Goal: Task Accomplishment & Management: Manage account settings

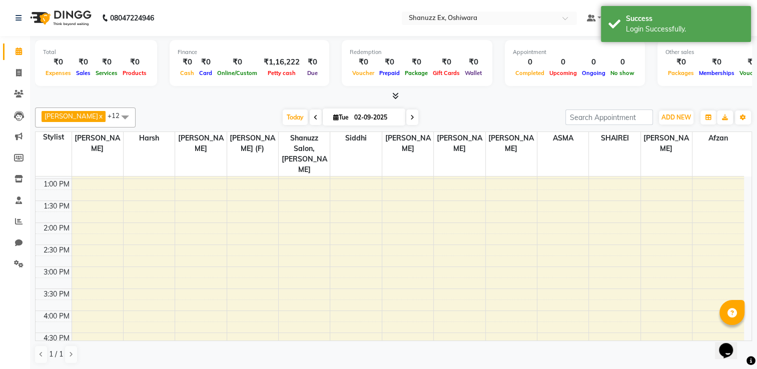
scroll to position [222, 0]
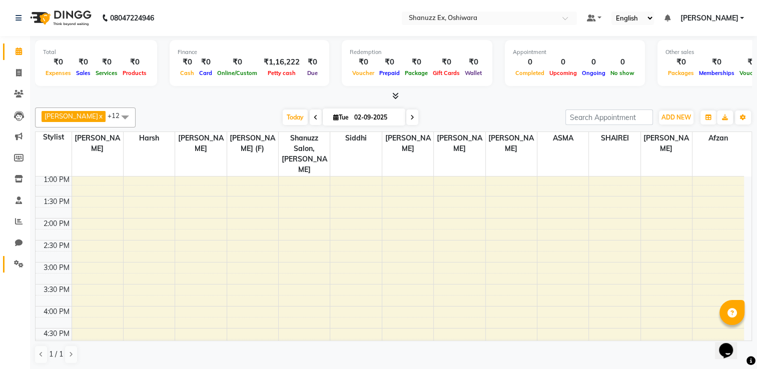
click at [4, 261] on link "Settings" at bounding box center [15, 264] width 24 height 17
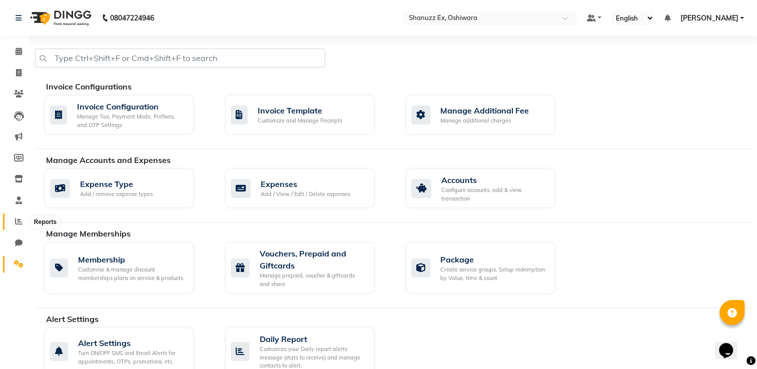
click at [18, 225] on icon at bounding box center [19, 222] width 8 height 8
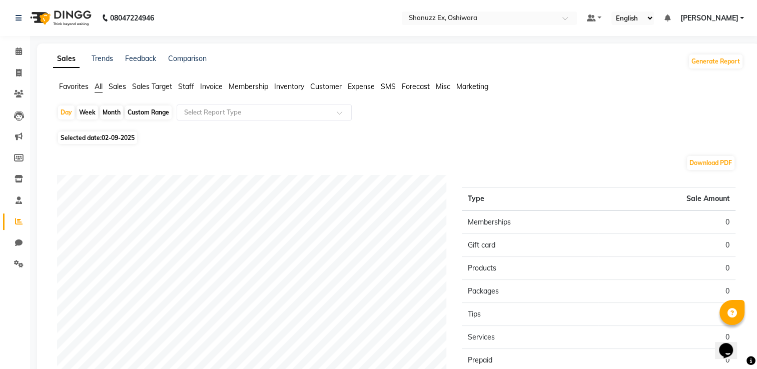
click at [132, 135] on span "02-09-2025" at bounding box center [118, 138] width 33 height 8
select select "9"
select select "2025"
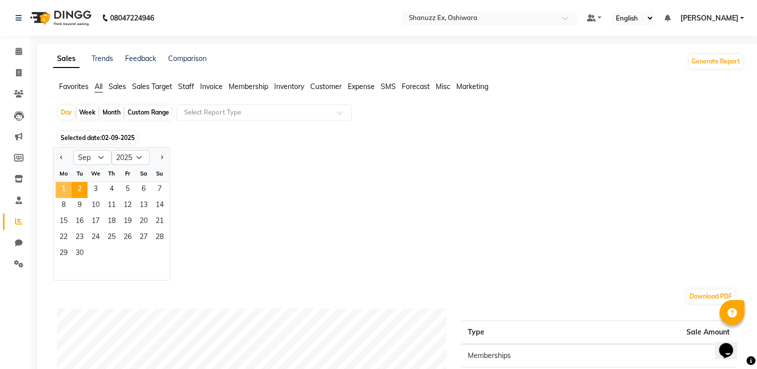
click at [62, 183] on span "1" at bounding box center [64, 190] width 16 height 16
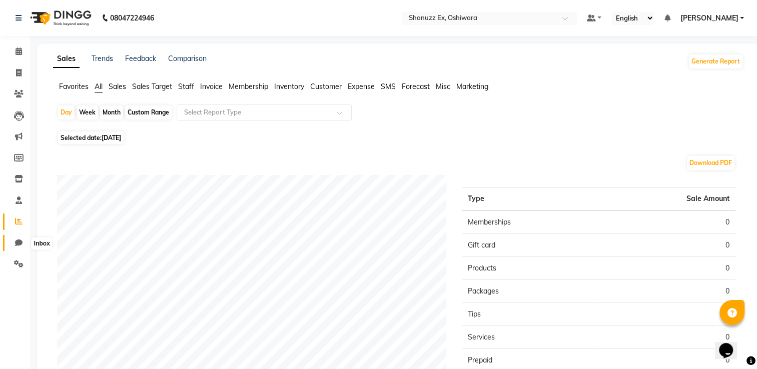
click at [17, 245] on icon at bounding box center [19, 243] width 8 height 8
select select "100"
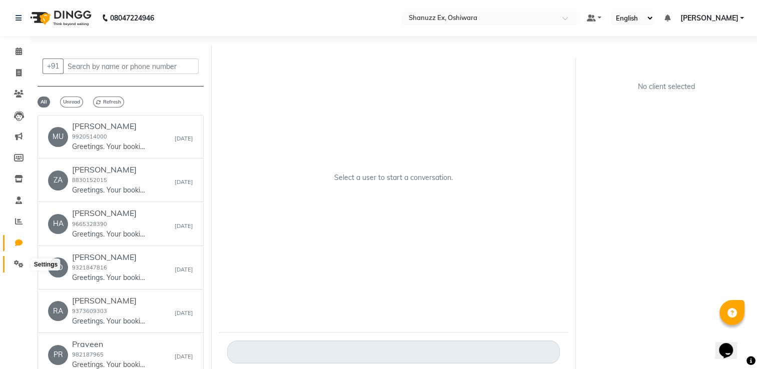
click at [16, 259] on span at bounding box center [19, 265] width 18 height 12
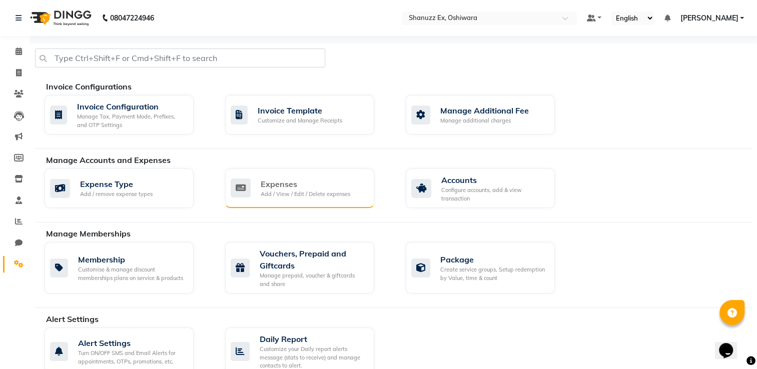
click at [280, 189] on div "Expenses" at bounding box center [306, 184] width 90 height 12
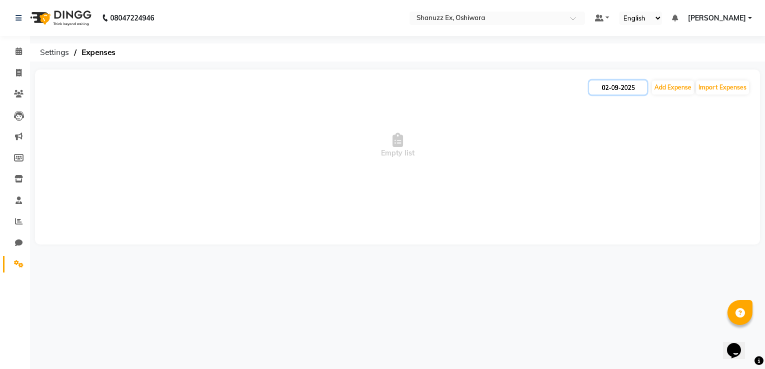
click at [607, 87] on input "02-09-2025" at bounding box center [618, 88] width 58 height 14
select select "9"
select select "2025"
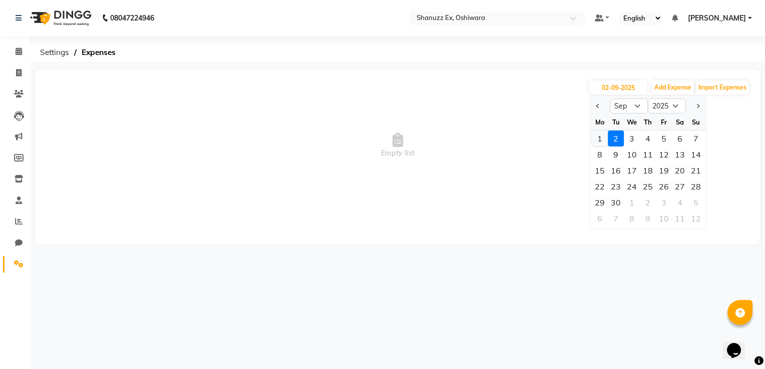
click at [599, 134] on div "1" at bounding box center [600, 139] width 16 height 16
type input "[DATE]"
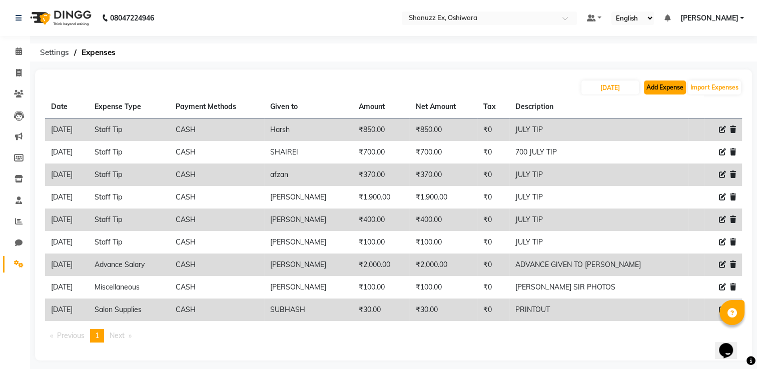
click at [653, 85] on button "Add Expense" at bounding box center [665, 88] width 42 height 14
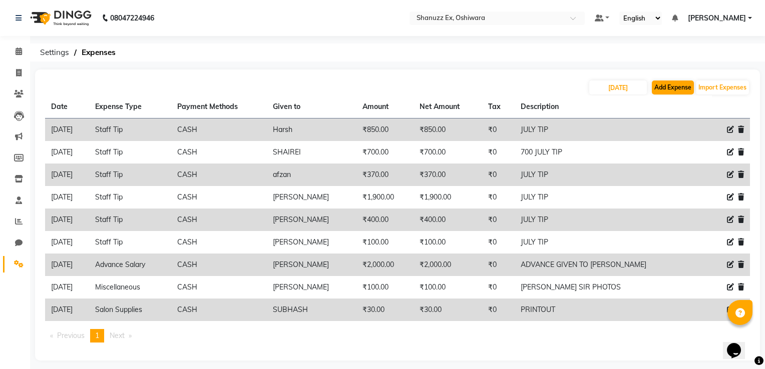
select select "1"
select select "7357"
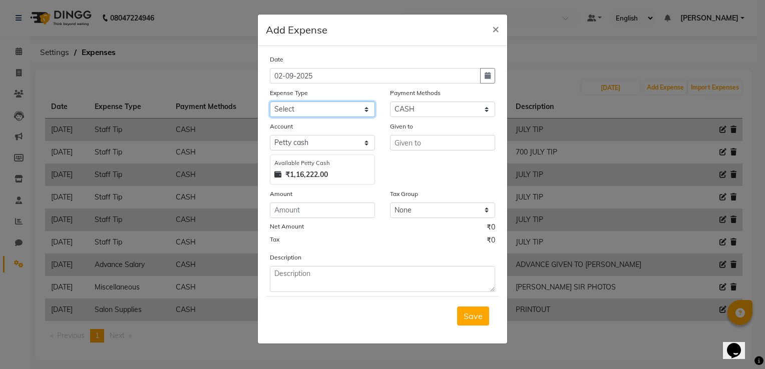
click at [336, 110] on select "Select Advance Salary Client Snacks Electricity Bill Marketing Maintenance Misc…" at bounding box center [322, 110] width 105 height 16
select select "22692"
click at [270, 103] on select "Select Advance Salary Client Snacks Electricity Bill Marketing Maintenance Misc…" at bounding box center [322, 110] width 105 height 16
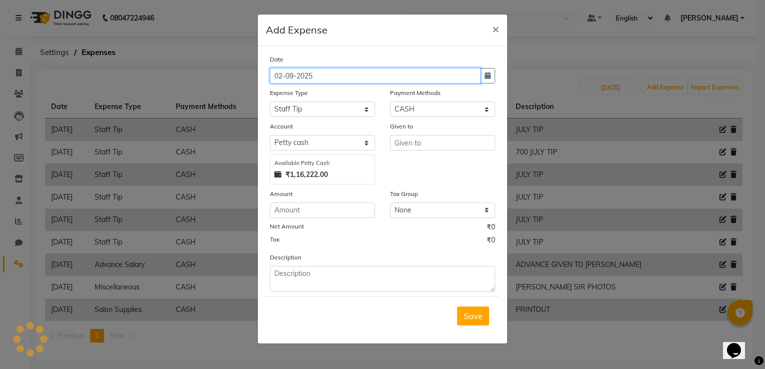
click at [330, 82] on input "02-09-2025" at bounding box center [375, 76] width 211 height 16
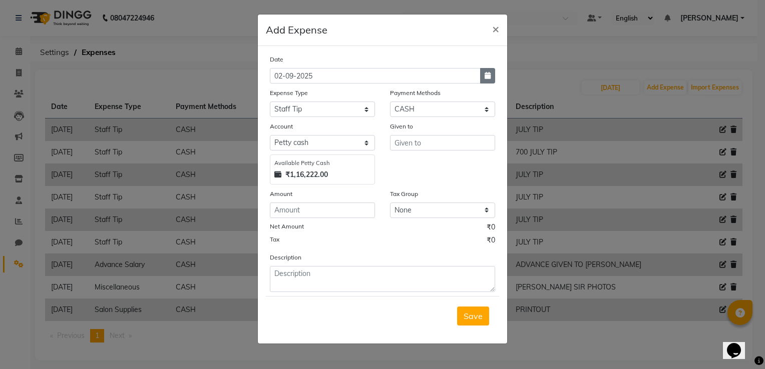
click at [491, 76] on button "button" at bounding box center [487, 76] width 15 height 16
select select "9"
select select "2025"
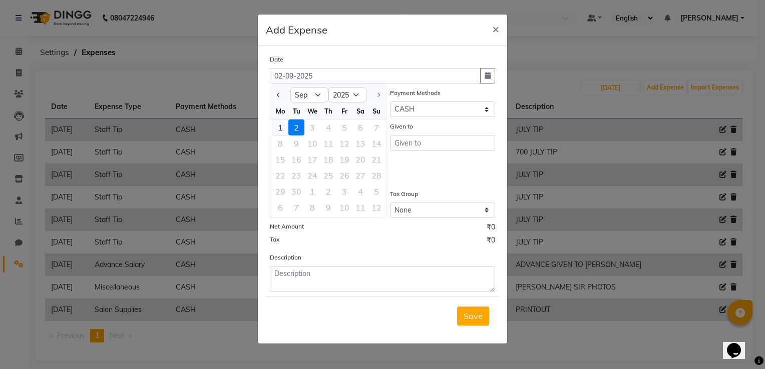
click at [278, 124] on div "1" at bounding box center [280, 128] width 16 height 16
type input "[DATE]"
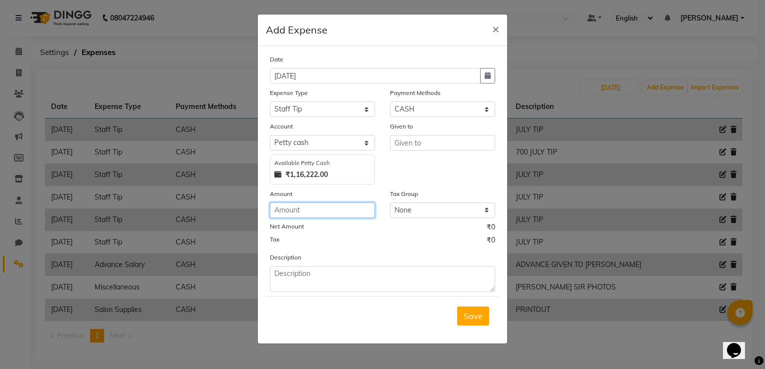
click at [308, 207] on input "number" at bounding box center [322, 211] width 105 height 16
type input "800"
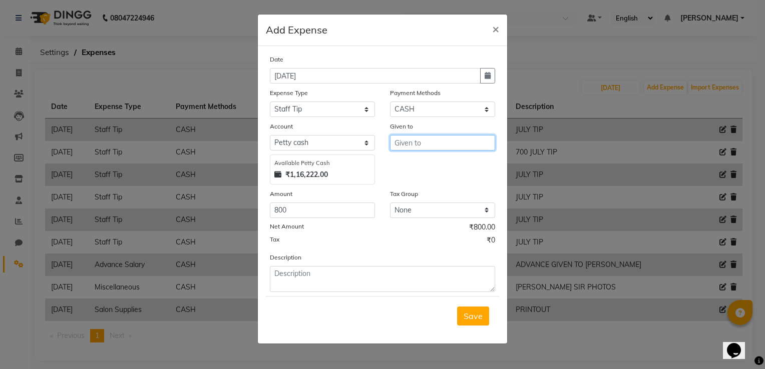
click at [438, 147] on input "text" at bounding box center [442, 143] width 105 height 16
click at [433, 165] on ngb-highlight "[PERSON_NAME]" at bounding box center [448, 165] width 93 height 10
type input "[PERSON_NAME]"
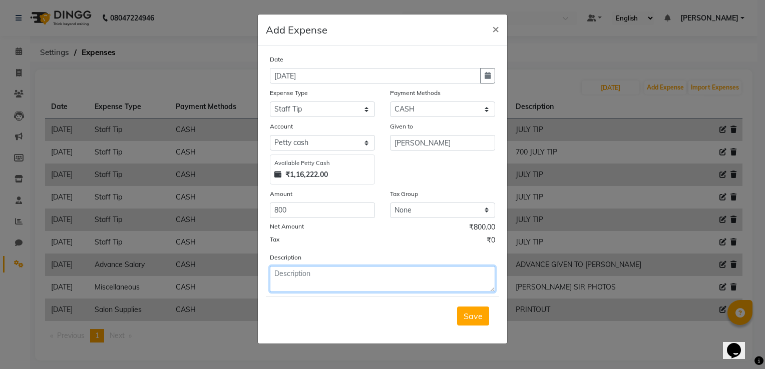
click at [338, 282] on textarea at bounding box center [382, 279] width 225 height 26
type textarea "JULY TIP"
click at [469, 319] on span "Save" at bounding box center [472, 316] width 19 height 10
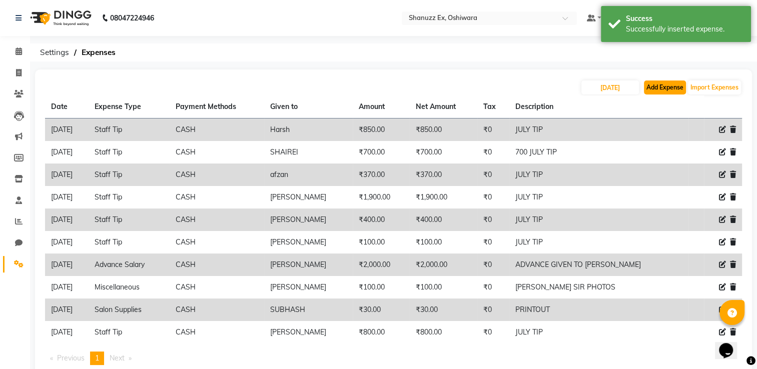
click at [664, 92] on button "Add Expense" at bounding box center [665, 88] width 42 height 14
select select "1"
select select "7357"
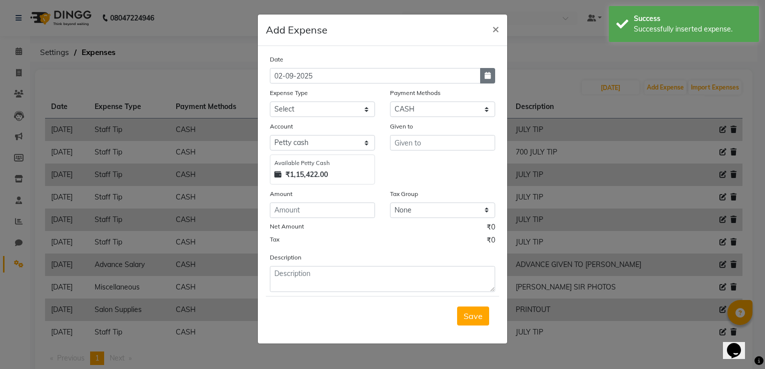
click at [484, 76] on icon "button" at bounding box center [487, 75] width 6 height 7
select select "9"
select select "2025"
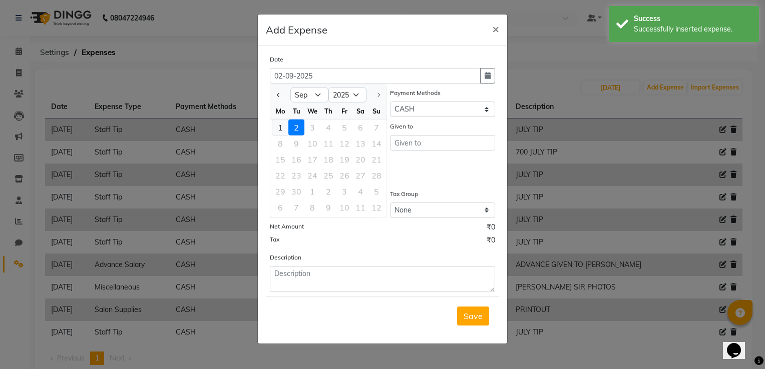
click at [286, 125] on div "1" at bounding box center [280, 128] width 16 height 16
type input "[DATE]"
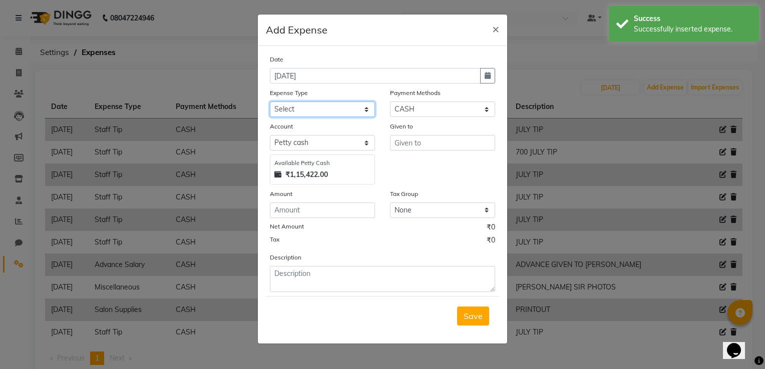
click at [308, 107] on select "Select Advance Salary Client Snacks Electricity Bill Marketing Maintenance Misc…" at bounding box center [322, 110] width 105 height 16
select select "22682"
click at [270, 103] on select "Select Advance Salary Client Snacks Electricity Bill Marketing Maintenance Misc…" at bounding box center [322, 110] width 105 height 16
click at [304, 215] on input "number" at bounding box center [322, 211] width 105 height 16
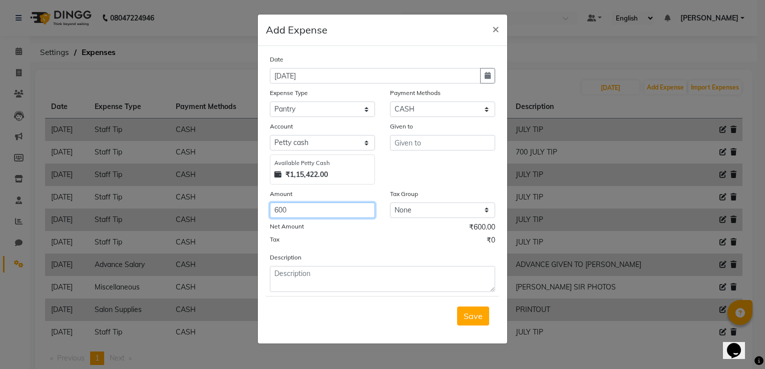
type input "600"
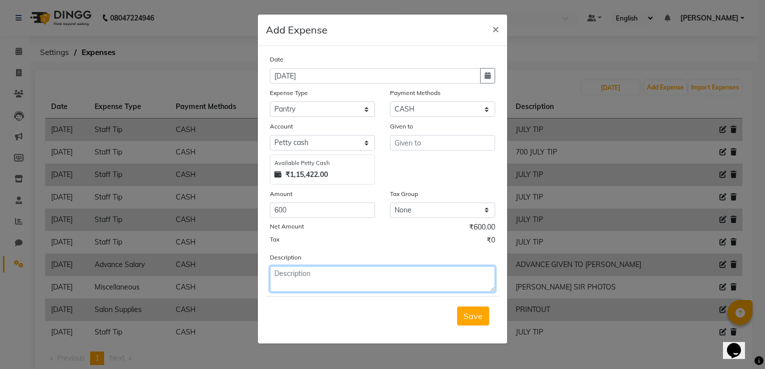
click at [285, 291] on textarea at bounding box center [382, 279] width 225 height 26
type textarea "MILK, WATER ,"
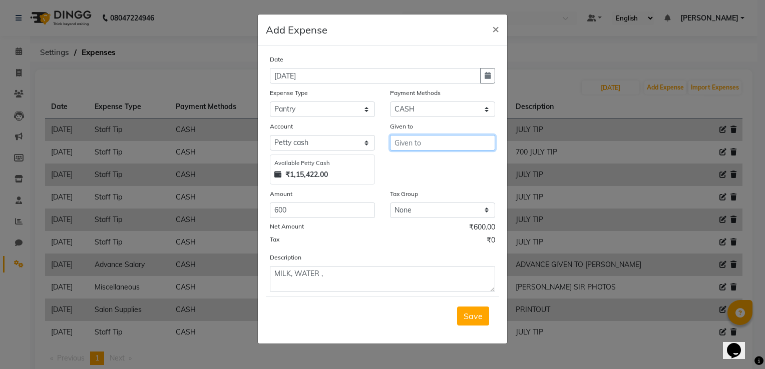
click at [450, 139] on input "text" at bounding box center [442, 143] width 105 height 16
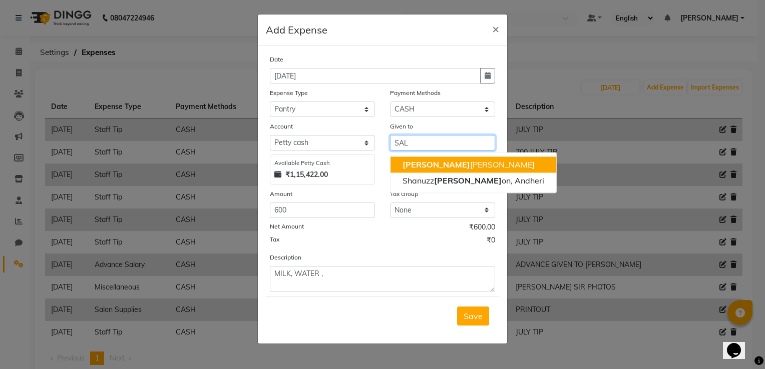
click at [422, 167] on ngb-highlight "[PERSON_NAME] Motha" at bounding box center [468, 165] width 132 height 10
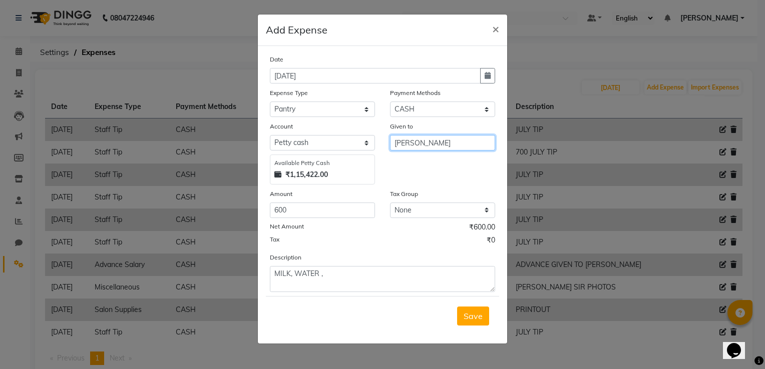
type input "[PERSON_NAME]"
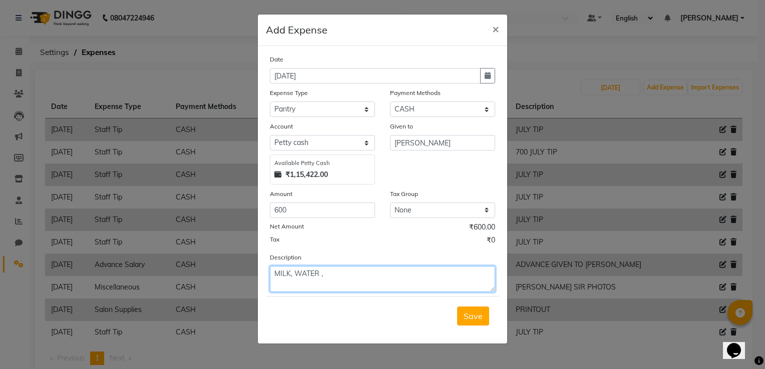
click at [365, 280] on textarea "MILK, WATER ," at bounding box center [382, 279] width 225 height 26
type textarea "MILK, WATER ,WATER BOTTLE"
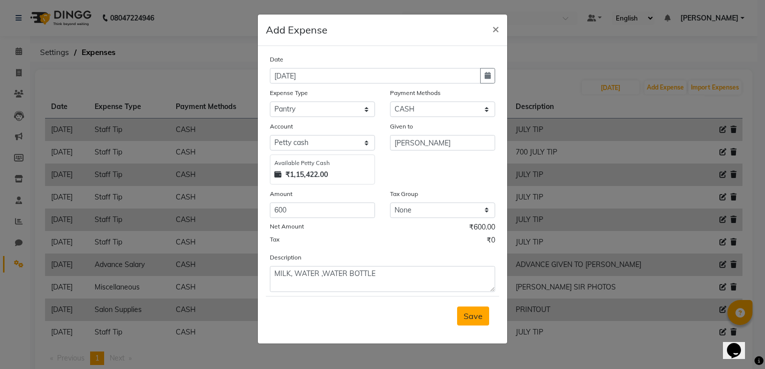
click at [474, 323] on button "Save" at bounding box center [473, 316] width 32 height 19
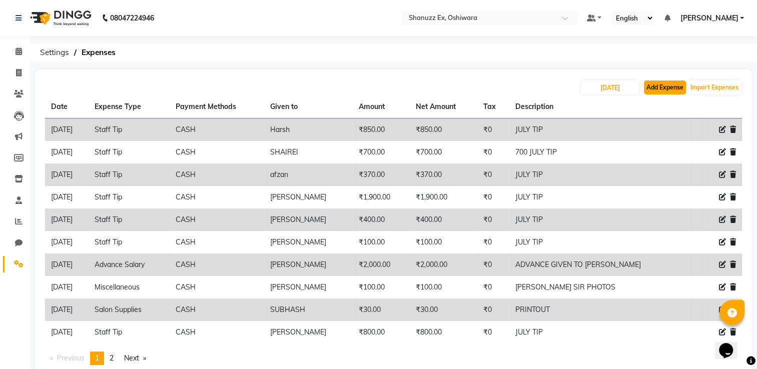
click at [652, 88] on button "Add Expense" at bounding box center [665, 88] width 42 height 14
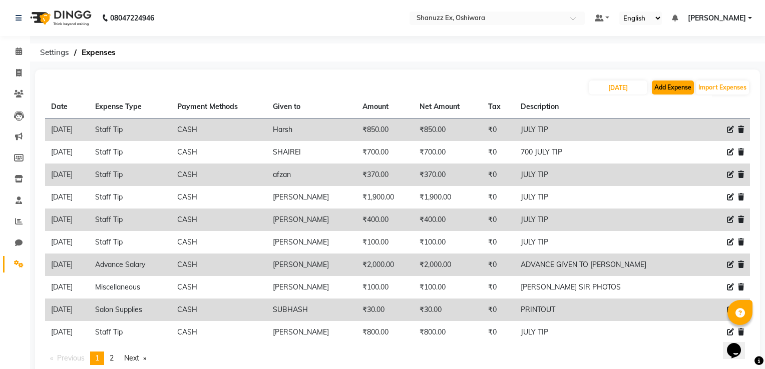
select select "1"
select select "7357"
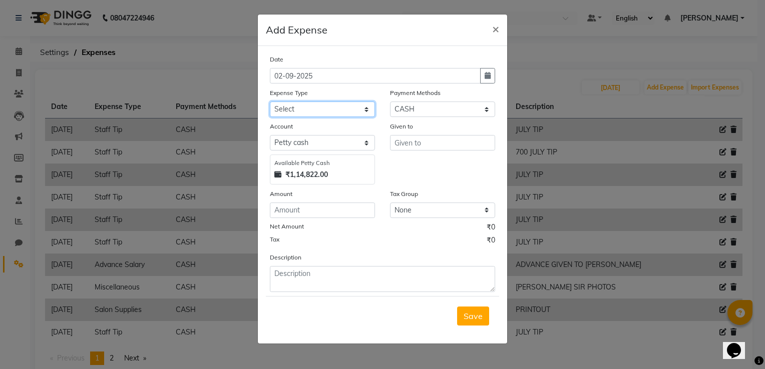
click at [346, 115] on select "Select Advance Salary Client Snacks Electricity Bill Marketing Maintenance Misc…" at bounding box center [322, 110] width 105 height 16
select select "22682"
click at [270, 103] on select "Select Advance Salary Client Snacks Electricity Bill Marketing Maintenance Misc…" at bounding box center [322, 110] width 105 height 16
click at [309, 205] on input "number" at bounding box center [322, 211] width 105 height 16
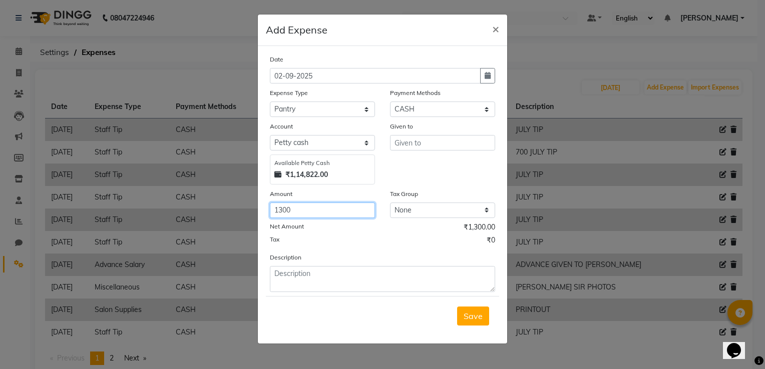
type input "1300"
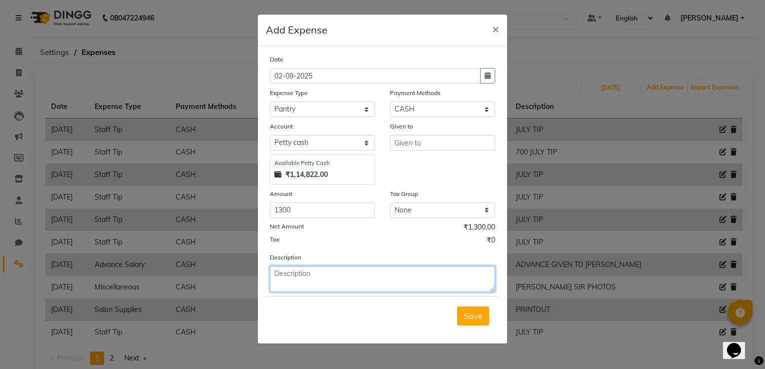
click at [290, 280] on textarea at bounding box center [382, 279] width 225 height 26
type textarea "MILK,WATER, COFFEE,SUGAR TEA ,TOILET ROLL"
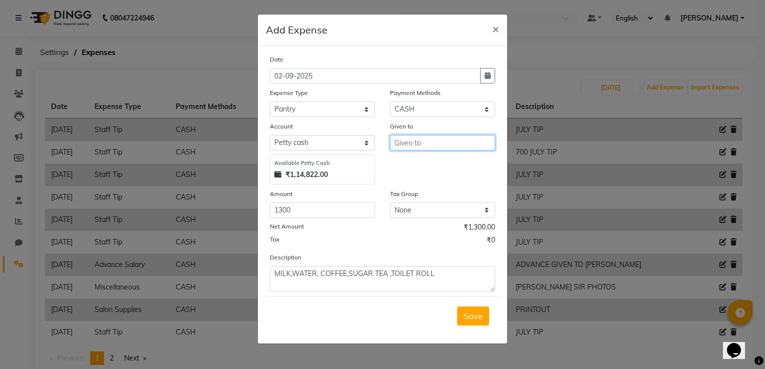
click at [413, 146] on input "text" at bounding box center [442, 143] width 105 height 16
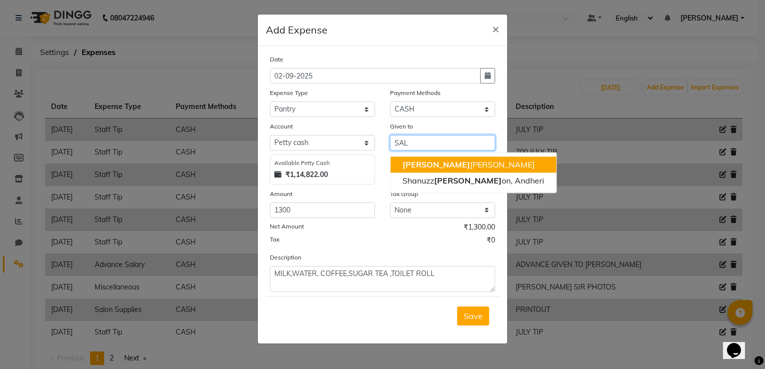
click at [410, 163] on span "[PERSON_NAME]" at bounding box center [436, 165] width 68 height 10
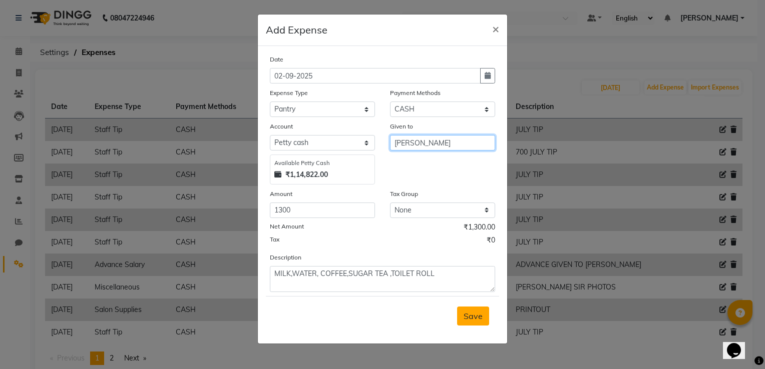
type input "[PERSON_NAME]"
click at [475, 317] on span "Save" at bounding box center [472, 316] width 19 height 10
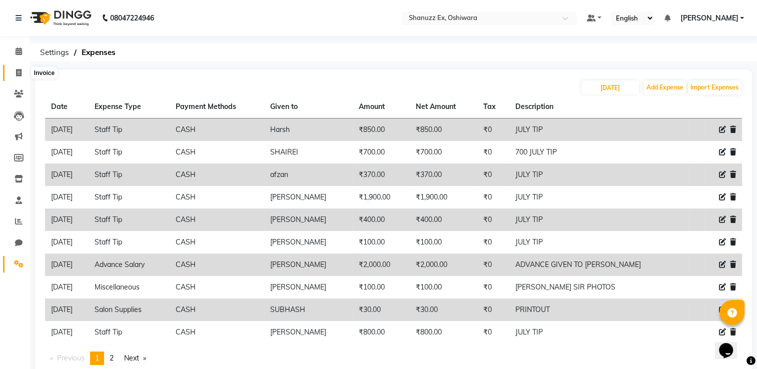
click at [18, 68] on span at bounding box center [19, 74] width 18 height 12
select select "8229"
select select "service"
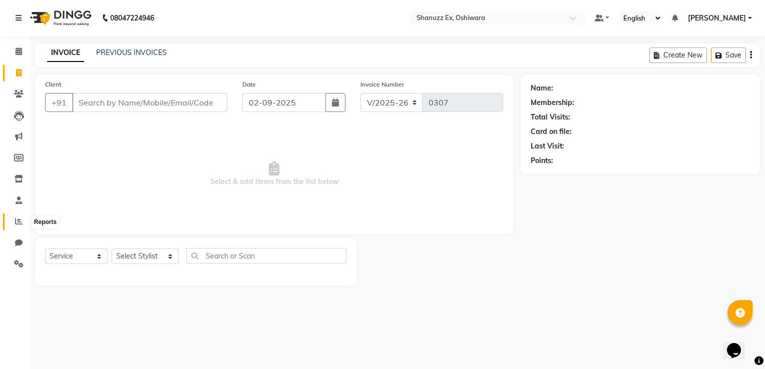
click at [17, 223] on icon at bounding box center [19, 222] width 8 height 8
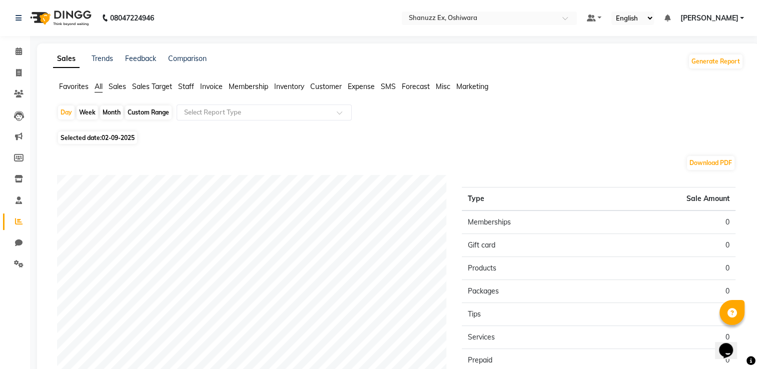
click at [106, 137] on span "02-09-2025" at bounding box center [118, 138] width 33 height 8
select select "9"
select select "2025"
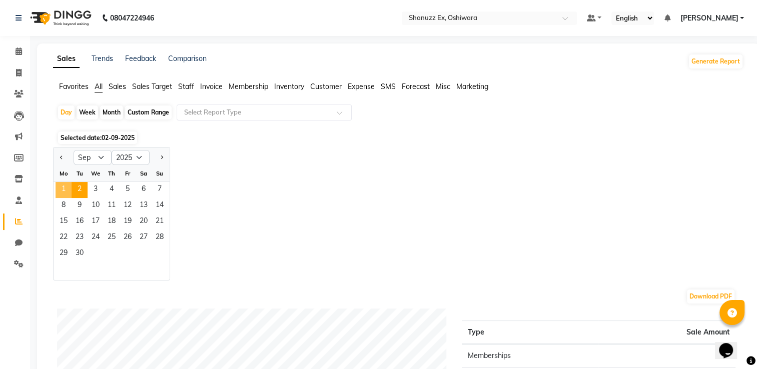
click at [58, 190] on span "1" at bounding box center [64, 190] width 16 height 16
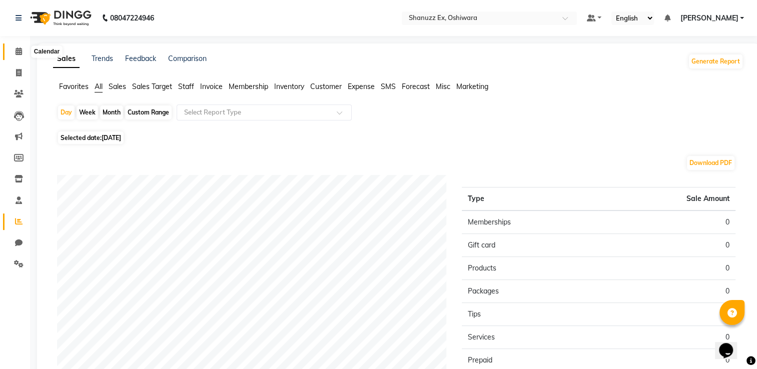
click at [20, 46] on span at bounding box center [19, 52] width 18 height 12
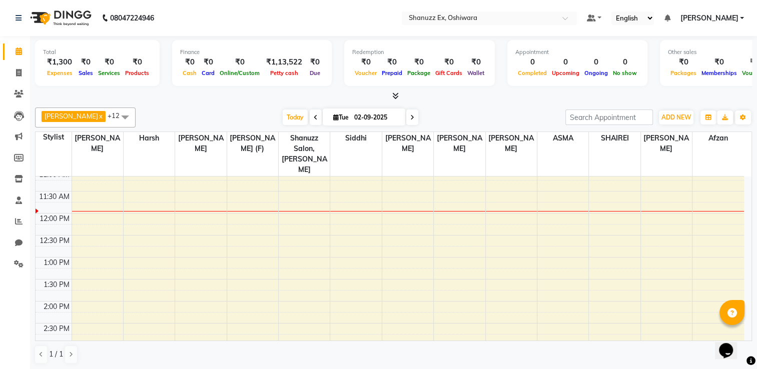
scroll to position [138, 0]
click at [312, 335] on div "8:00 AM 8:30 AM 9:00 AM 9:30 AM 10:00 AM 10:30 AM 11:00 AM 11:30 AM 12:00 PM 12…" at bounding box center [390, 325] width 709 height 572
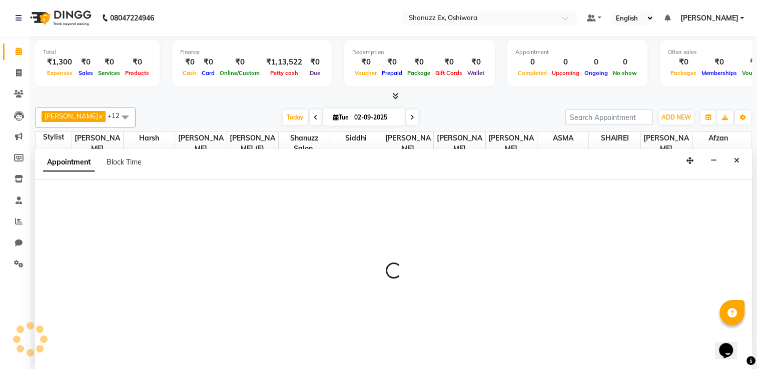
scroll to position [0, 0]
select select "77958"
select select "900"
select select "tentative"
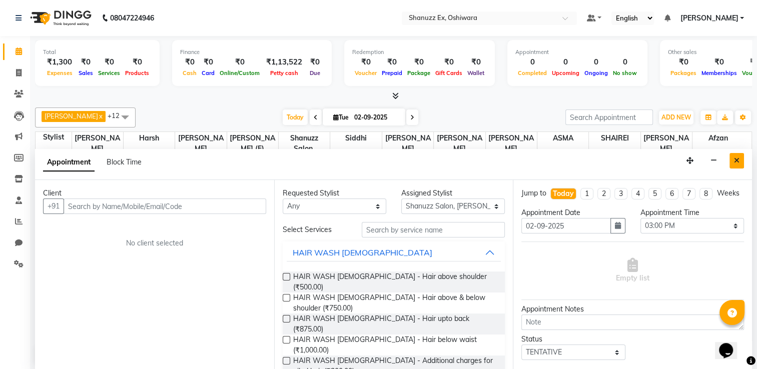
click at [741, 160] on button "Close" at bounding box center [737, 161] width 15 height 16
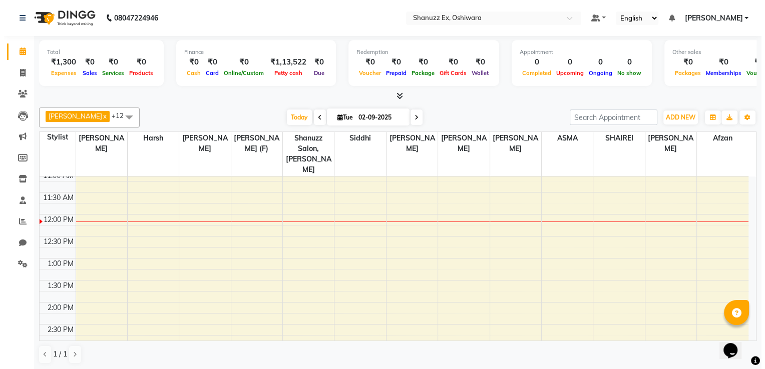
scroll to position [65, 0]
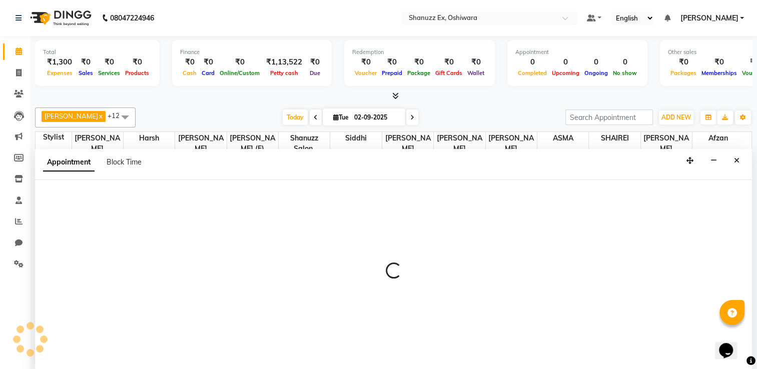
select select "78044"
select select "660"
select select "tentative"
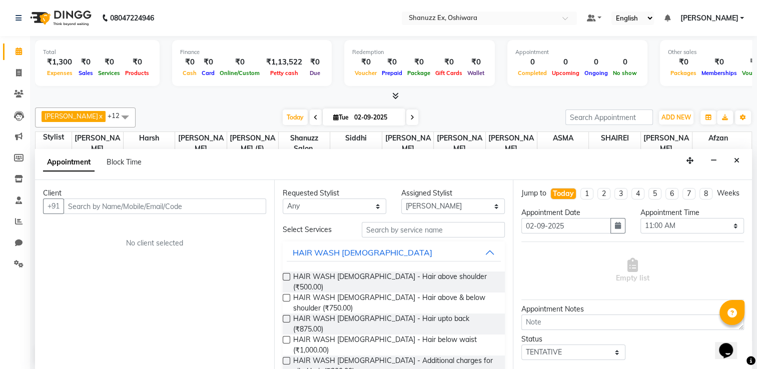
click at [146, 202] on input "text" at bounding box center [165, 207] width 203 height 16
type input "8005545455"
click at [252, 207] on span "Add Client" at bounding box center [246, 206] width 34 height 9
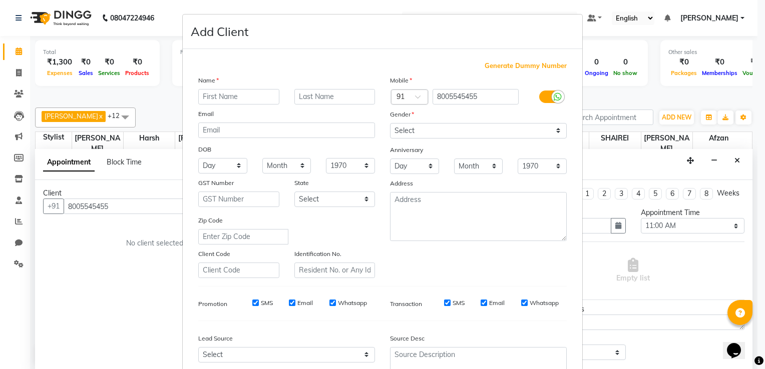
click at [250, 88] on div "Name" at bounding box center [287, 82] width 192 height 14
click at [240, 99] on input "text" at bounding box center [238, 97] width 81 height 16
type input "SANDEEP"
click at [349, 92] on input "text" at bounding box center [334, 97] width 81 height 16
type input "WALK IN"
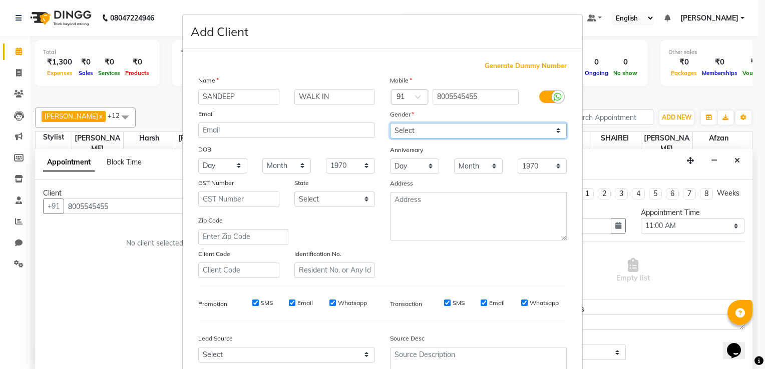
click at [441, 125] on select "Select [DEMOGRAPHIC_DATA] [DEMOGRAPHIC_DATA] Other Prefer Not To Say" at bounding box center [478, 131] width 177 height 16
select select "[DEMOGRAPHIC_DATA]"
click at [390, 124] on select "Select [DEMOGRAPHIC_DATA] [DEMOGRAPHIC_DATA] Other Prefer Not To Say" at bounding box center [478, 131] width 177 height 16
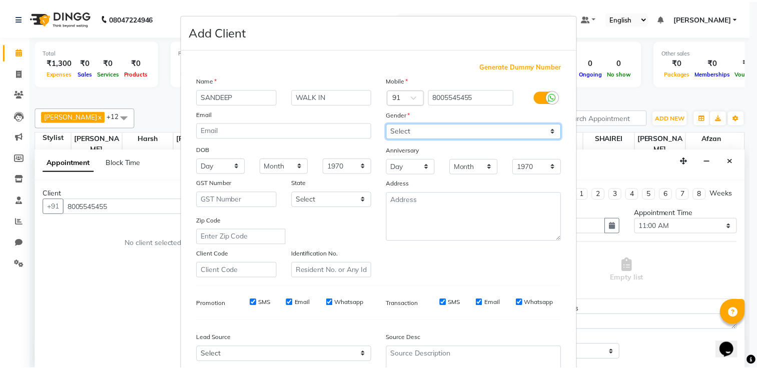
scroll to position [97, 0]
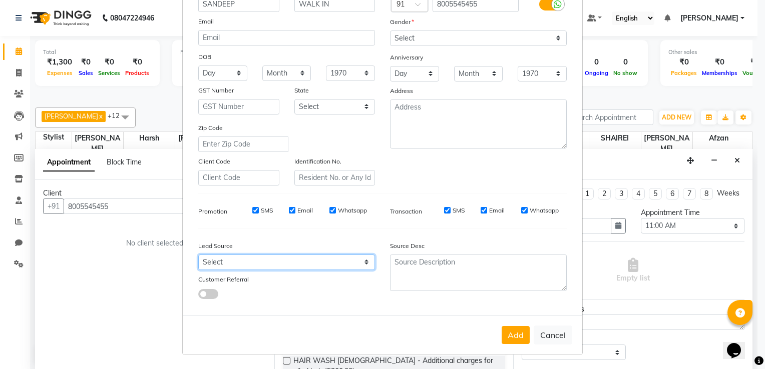
click at [320, 260] on select "Select Walk-in Referral Internet Friend Word of Mouth Advertisement Facebook Ju…" at bounding box center [286, 263] width 177 height 16
select select "54359"
click at [198, 255] on select "Select Walk-in Referral Internet Friend Word of Mouth Advertisement Facebook Ju…" at bounding box center [286, 263] width 177 height 16
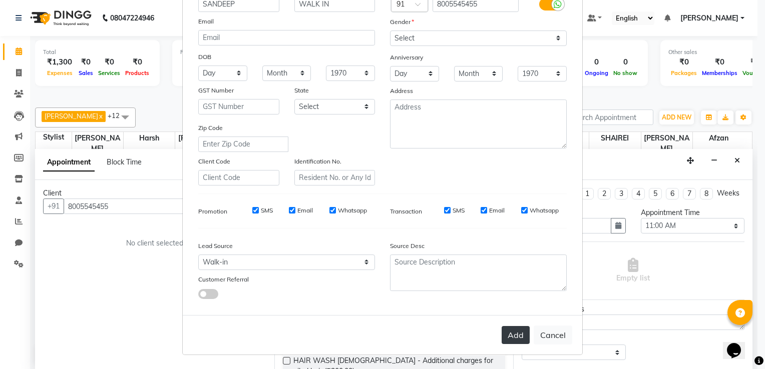
click at [514, 338] on button "Add" at bounding box center [516, 335] width 28 height 18
select select
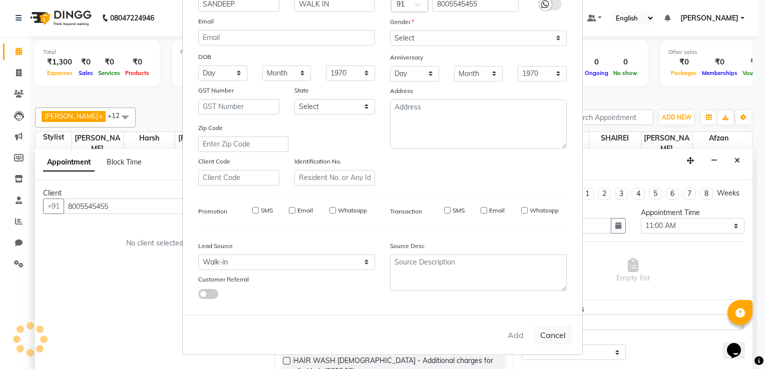
select select
checkbox input "false"
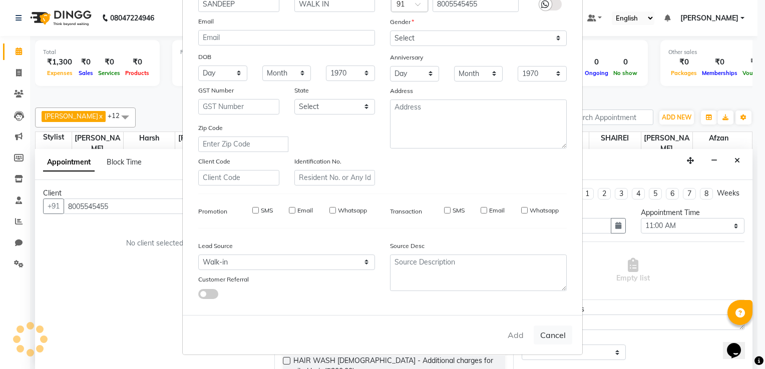
checkbox input "false"
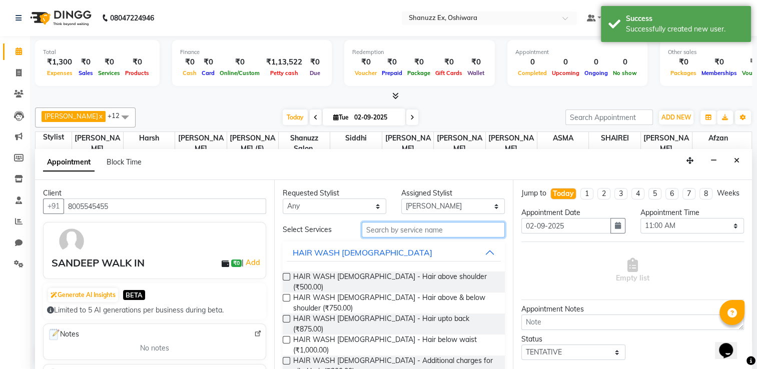
click at [423, 231] on input "text" at bounding box center [433, 230] width 143 height 16
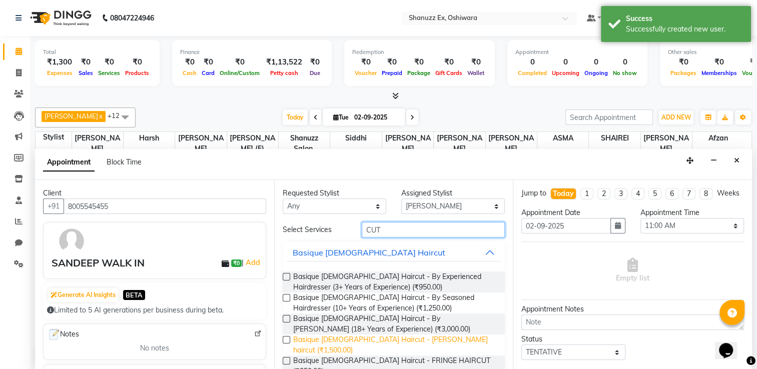
scroll to position [61, 0]
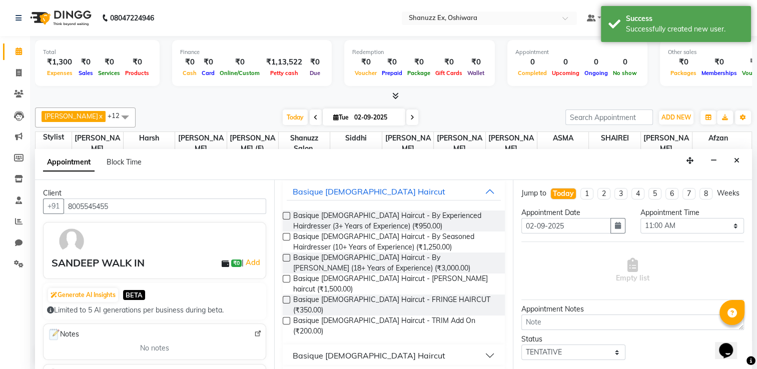
type input "CUT"
click at [311, 350] on div "Basique [DEMOGRAPHIC_DATA] Haircut" at bounding box center [369, 356] width 153 height 12
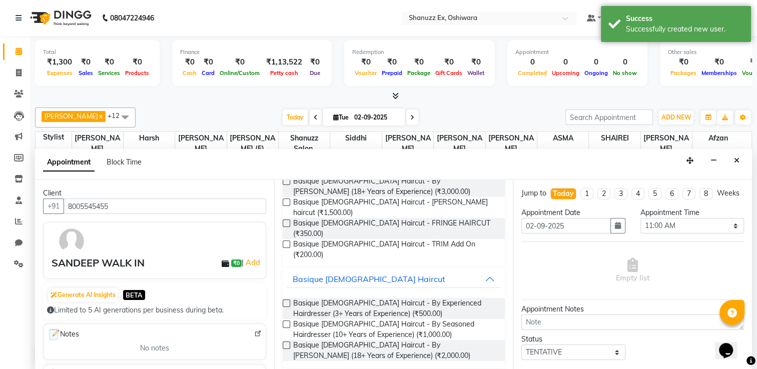
click at [285, 300] on label at bounding box center [287, 304] width 8 height 8
click at [285, 301] on input "checkbox" at bounding box center [286, 304] width 7 height 7
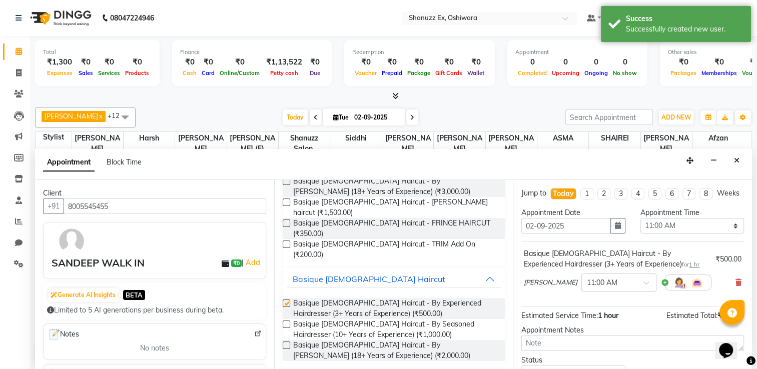
checkbox input "false"
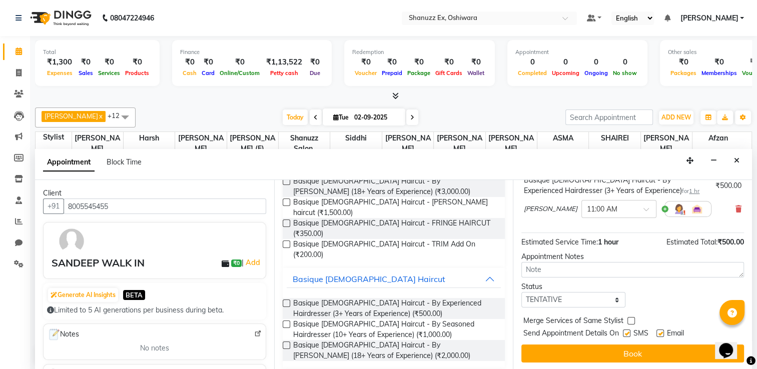
click at [626, 334] on label at bounding box center [627, 334] width 8 height 8
click at [626, 334] on input "checkbox" at bounding box center [626, 334] width 7 height 7
checkbox input "false"
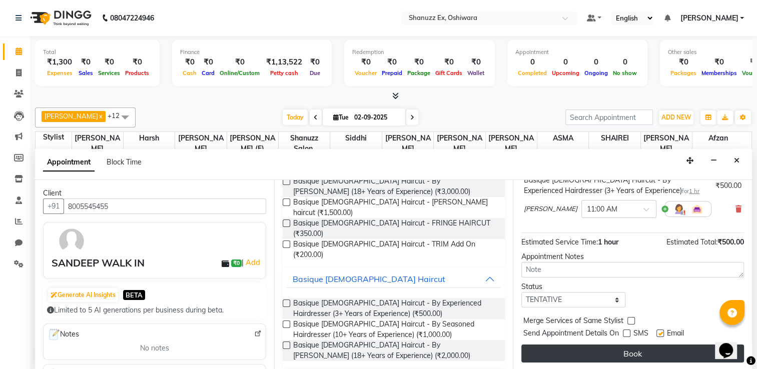
click at [615, 358] on button "Book" at bounding box center [633, 354] width 223 height 18
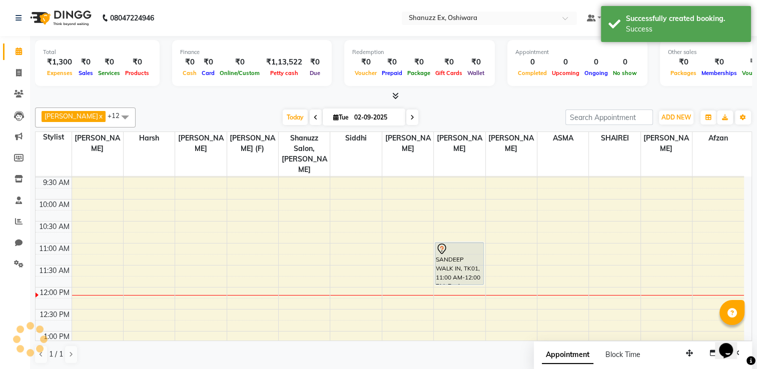
scroll to position [0, 0]
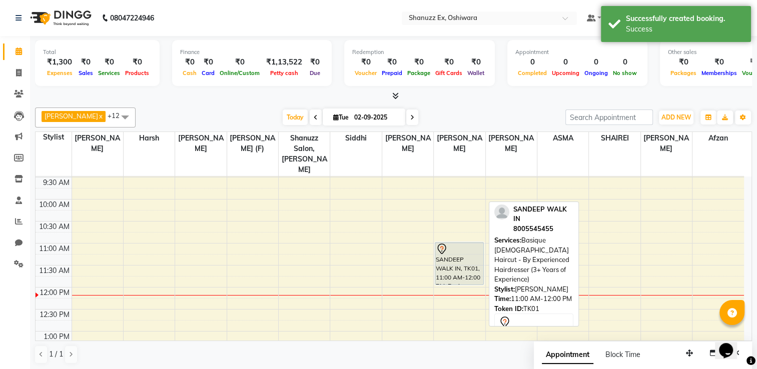
click at [453, 243] on div at bounding box center [459, 249] width 47 height 12
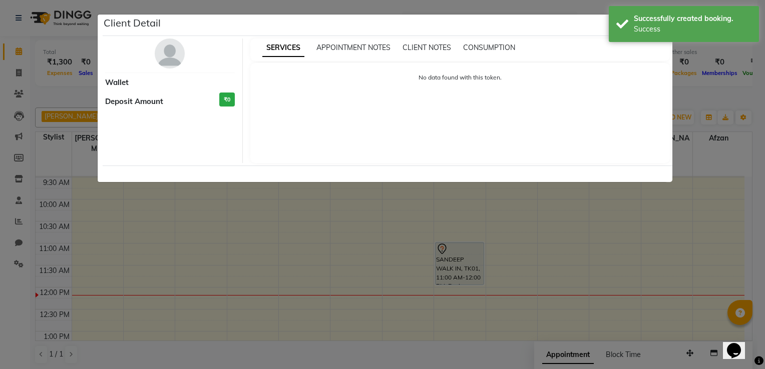
select select "7"
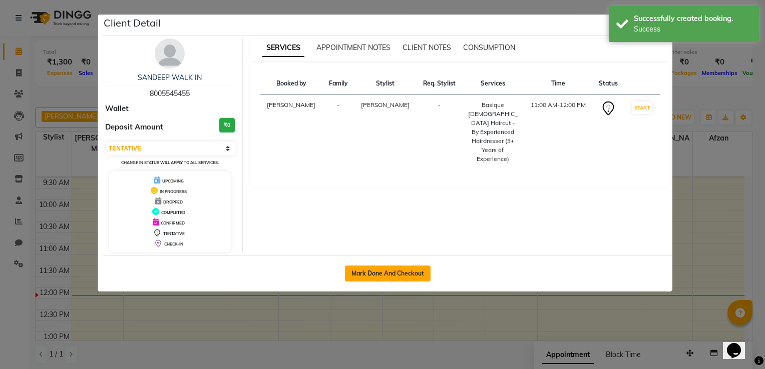
click at [414, 271] on button "Mark Done And Checkout" at bounding box center [388, 274] width 86 height 16
select select "service"
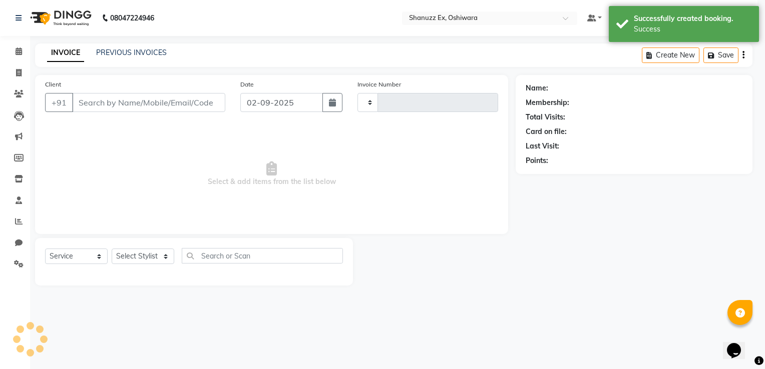
type input "0307"
select select "3"
select select "8229"
type input "8005545455"
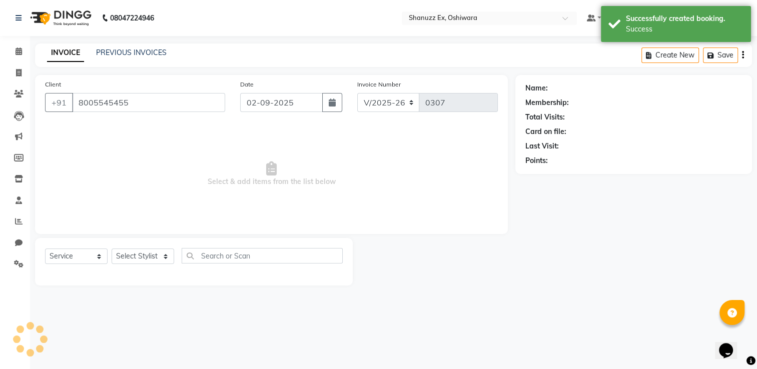
select select "78044"
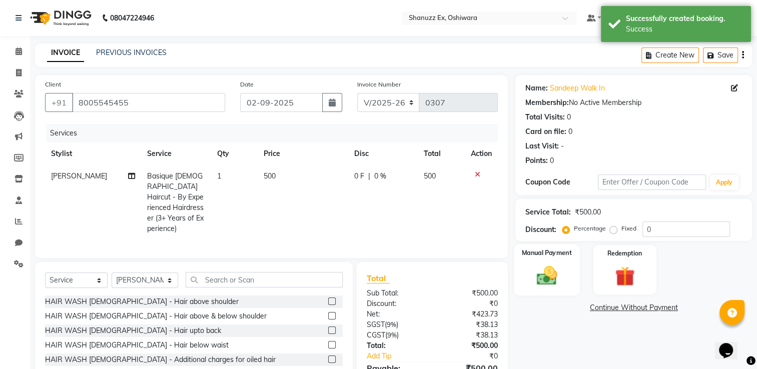
click at [545, 281] on img at bounding box center [548, 276] width 34 height 24
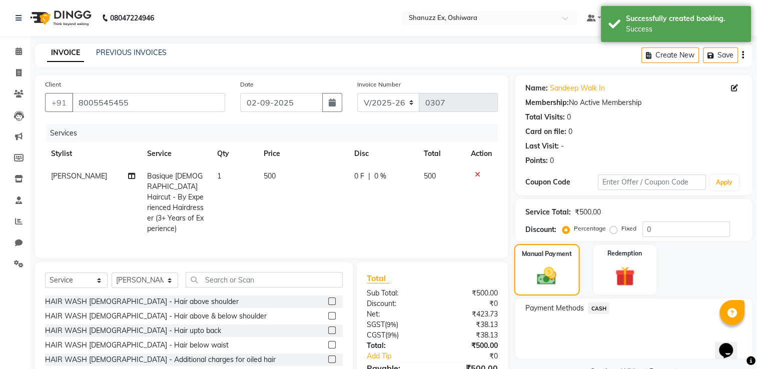
scroll to position [53, 0]
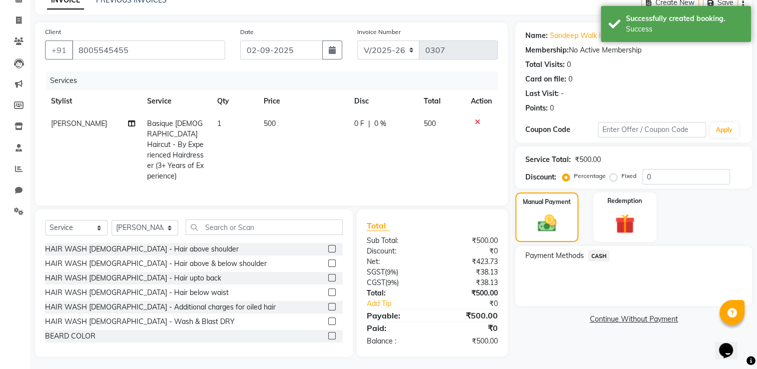
click at [598, 251] on span "CASH" at bounding box center [599, 256] width 22 height 12
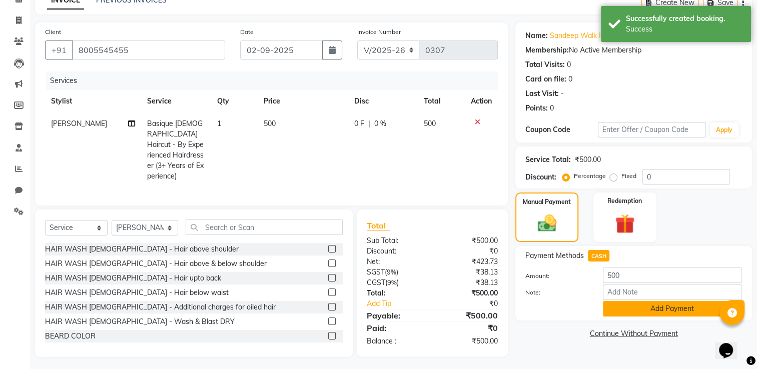
click at [620, 311] on button "Add Payment" at bounding box center [672, 309] width 139 height 16
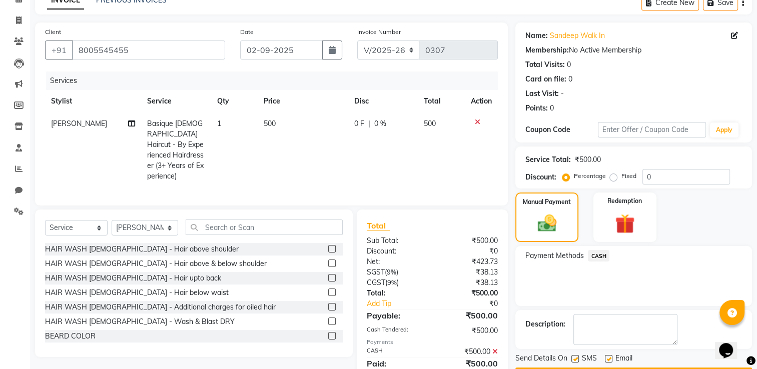
scroll to position [88, 0]
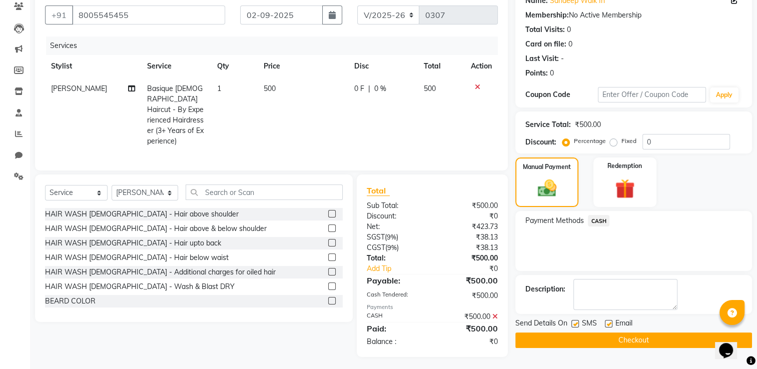
click at [575, 320] on label at bounding box center [576, 324] width 8 height 8
click at [575, 321] on input "checkbox" at bounding box center [575, 324] width 7 height 7
checkbox input "false"
click at [574, 339] on button "Checkout" at bounding box center [634, 341] width 237 height 16
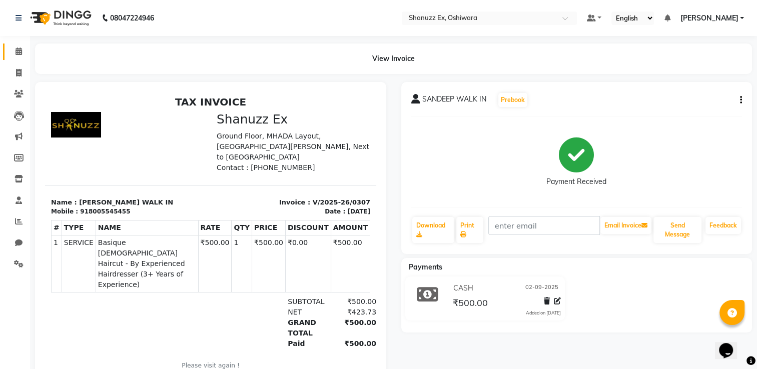
click at [22, 54] on icon at bounding box center [19, 52] width 7 height 8
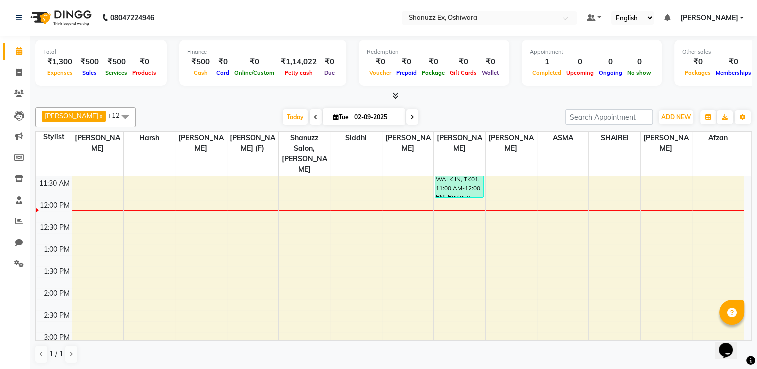
scroll to position [153, 0]
click at [141, 110] on div "[DATE] [DATE]" at bounding box center [351, 117] width 420 height 15
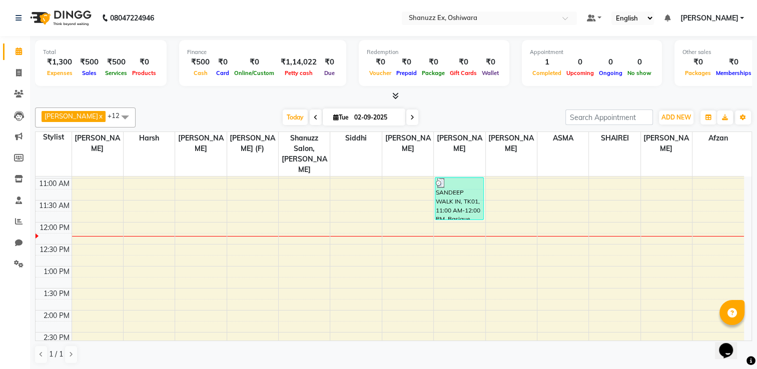
scroll to position [132, 0]
